Goal: Transaction & Acquisition: Purchase product/service

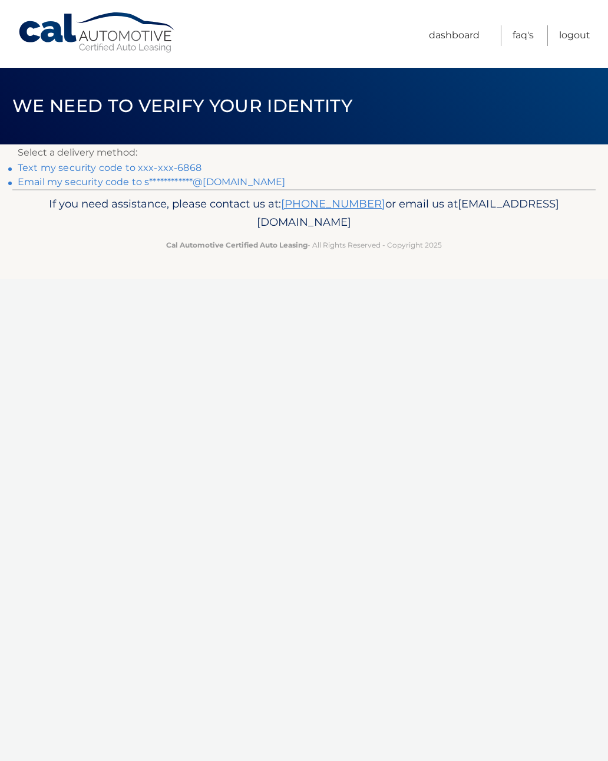
click at [191, 165] on link "Text my security code to xxx-xxx-6868" at bounding box center [110, 167] width 184 height 11
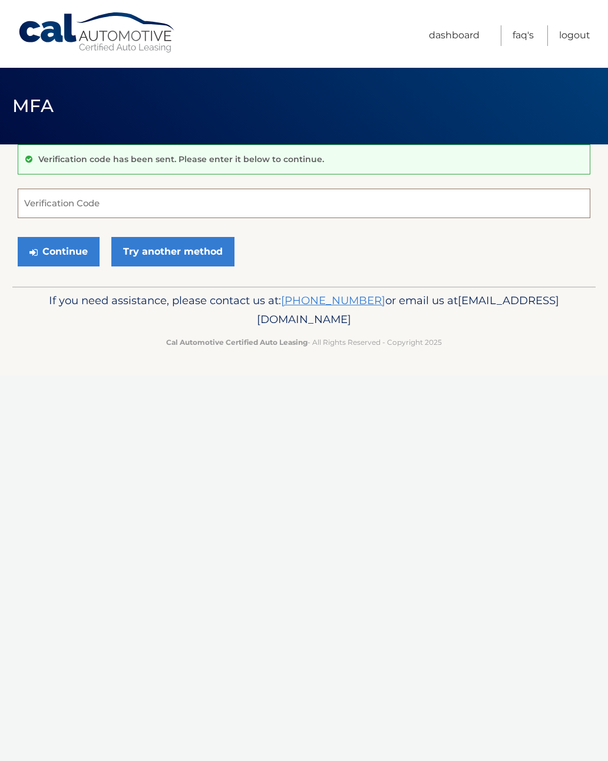
click at [94, 202] on input "Verification Code" at bounding box center [304, 203] width 573 height 29
type input "705092"
click at [59, 254] on button "Continue" at bounding box center [59, 251] width 82 height 29
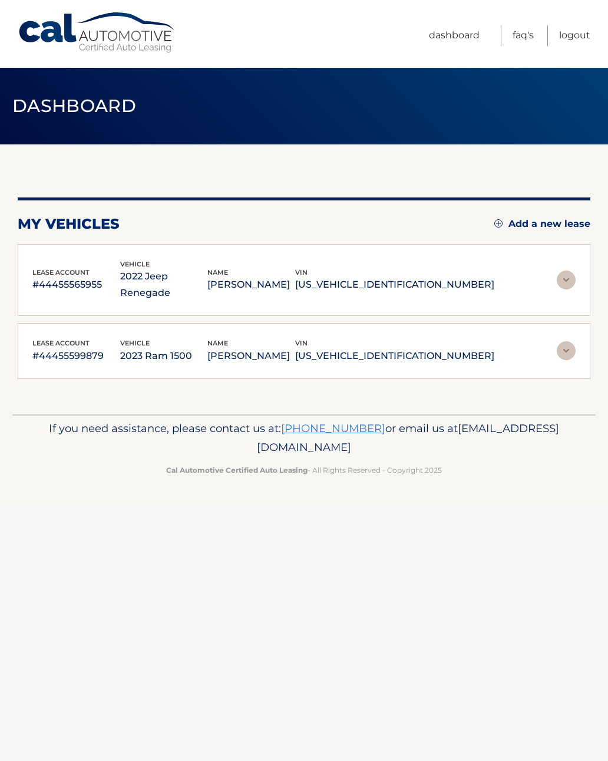
click at [295, 276] on p "SCOTT MURPHY" at bounding box center [251, 284] width 88 height 16
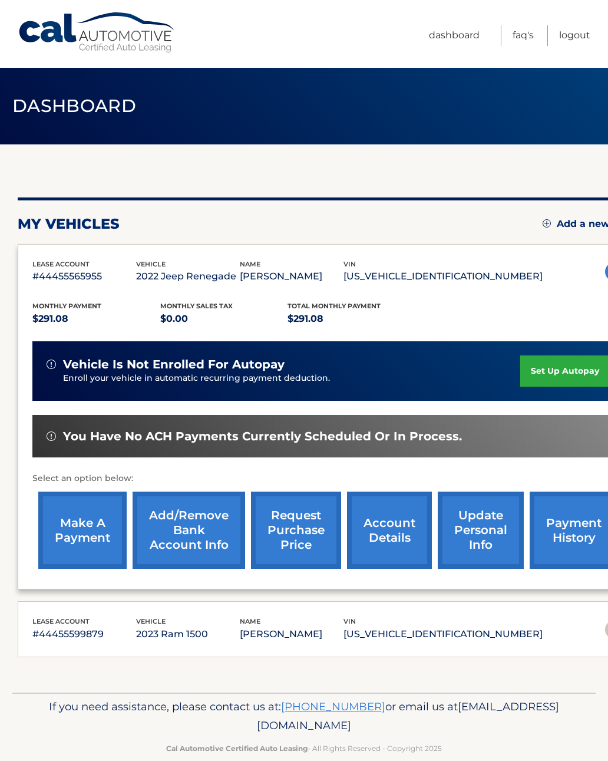
click at [89, 525] on link "make a payment" at bounding box center [82, 529] width 88 height 77
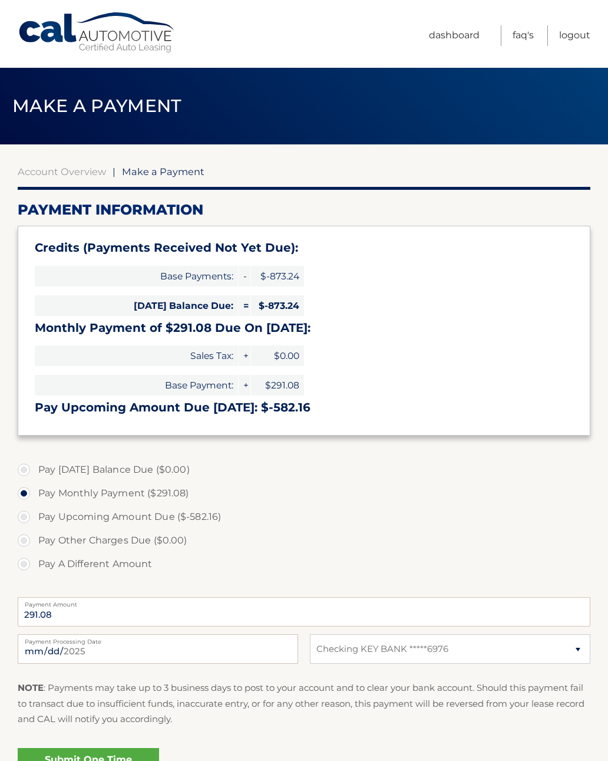
select select "NGM5MTU2ZTAtMmU2Ny00NDAxLTliYTItODJiYTZmNmZmZWQ3"
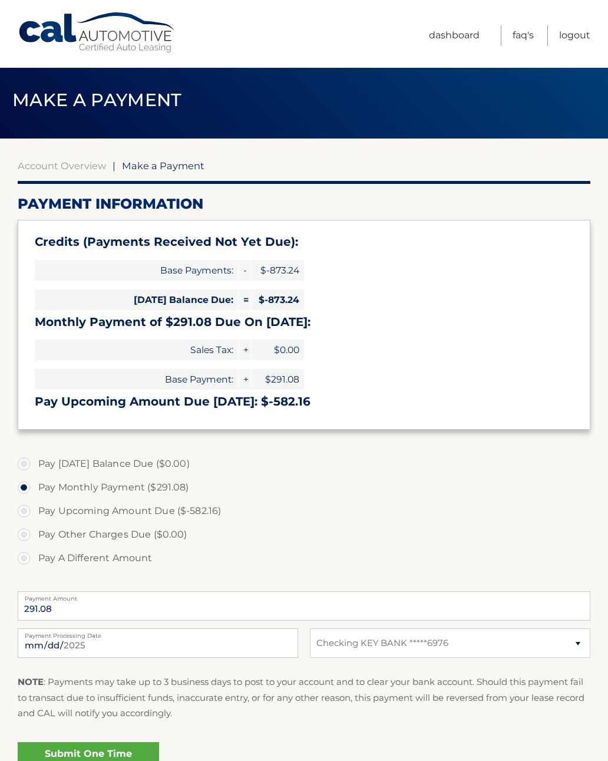
scroll to position [57, 0]
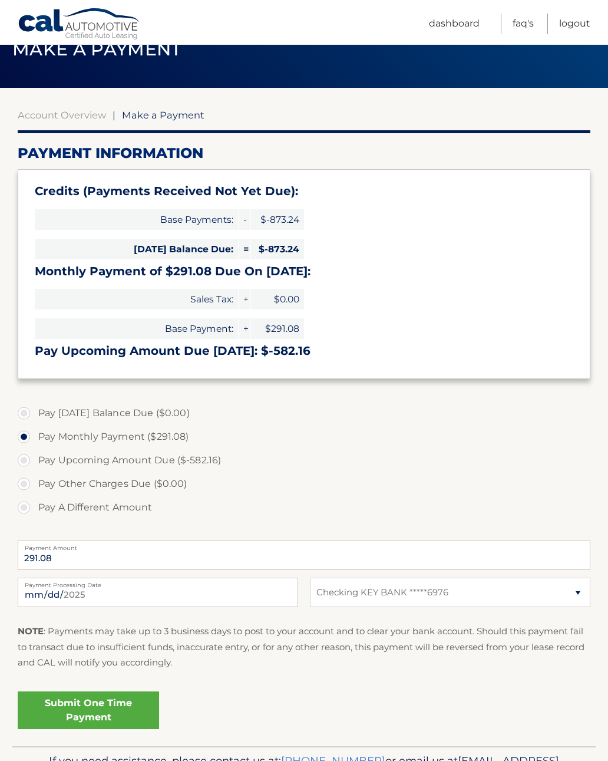
click at [105, 705] on link "Submit One Time Payment" at bounding box center [88, 710] width 141 height 38
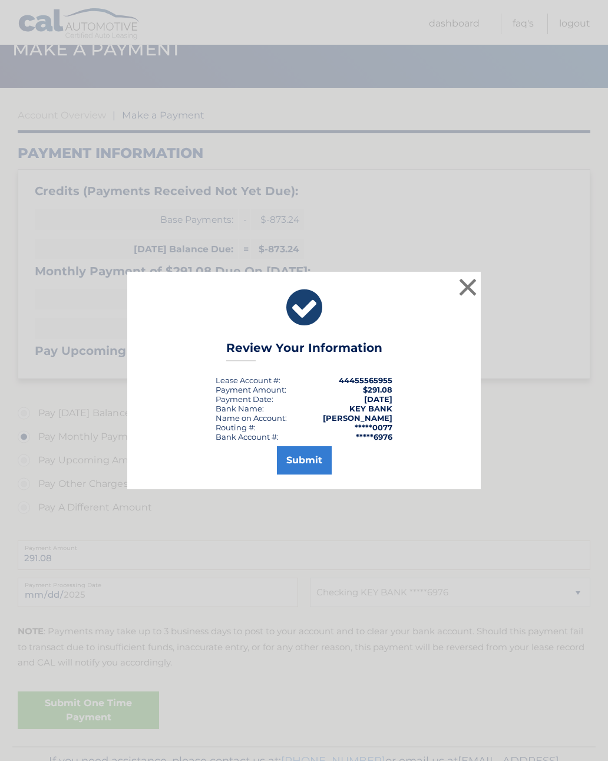
click at [314, 472] on button "Submit" at bounding box center [304, 460] width 55 height 28
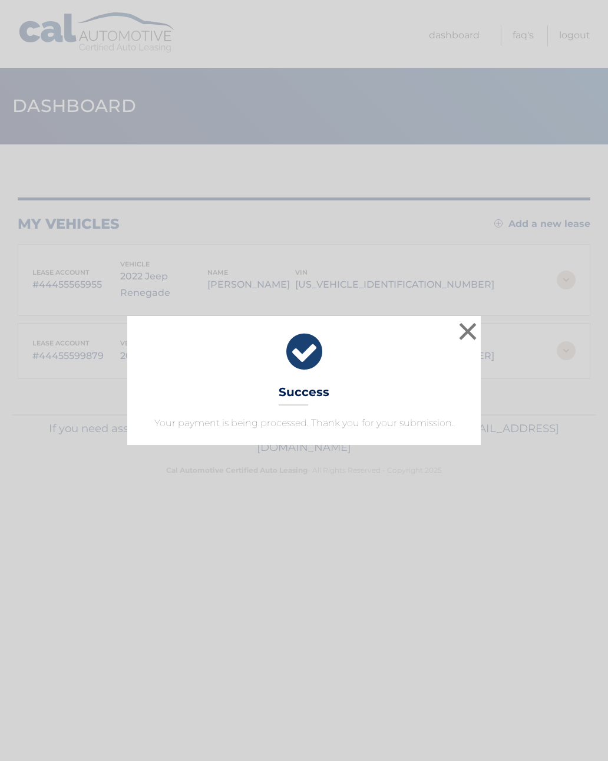
click at [468, 333] on button "×" at bounding box center [468, 331] width 24 height 24
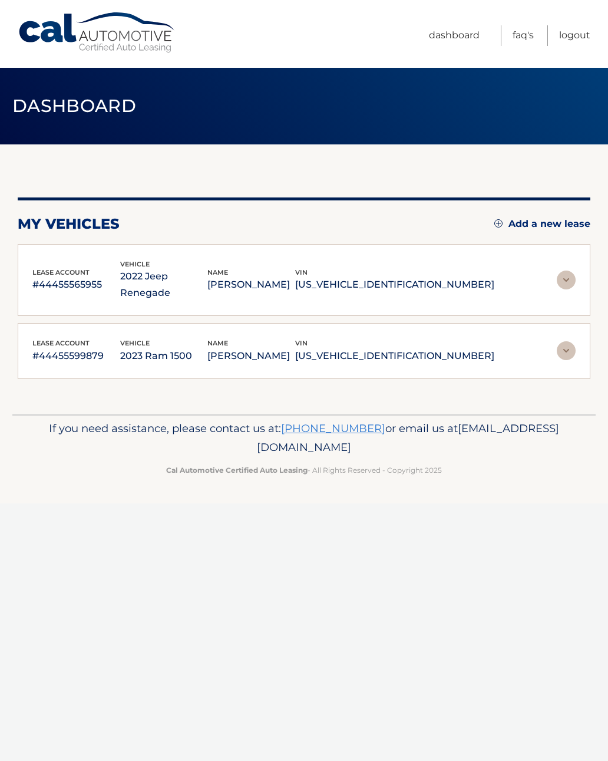
click at [583, 25] on link "Logout" at bounding box center [574, 35] width 31 height 21
